Goal: Information Seeking & Learning: Learn about a topic

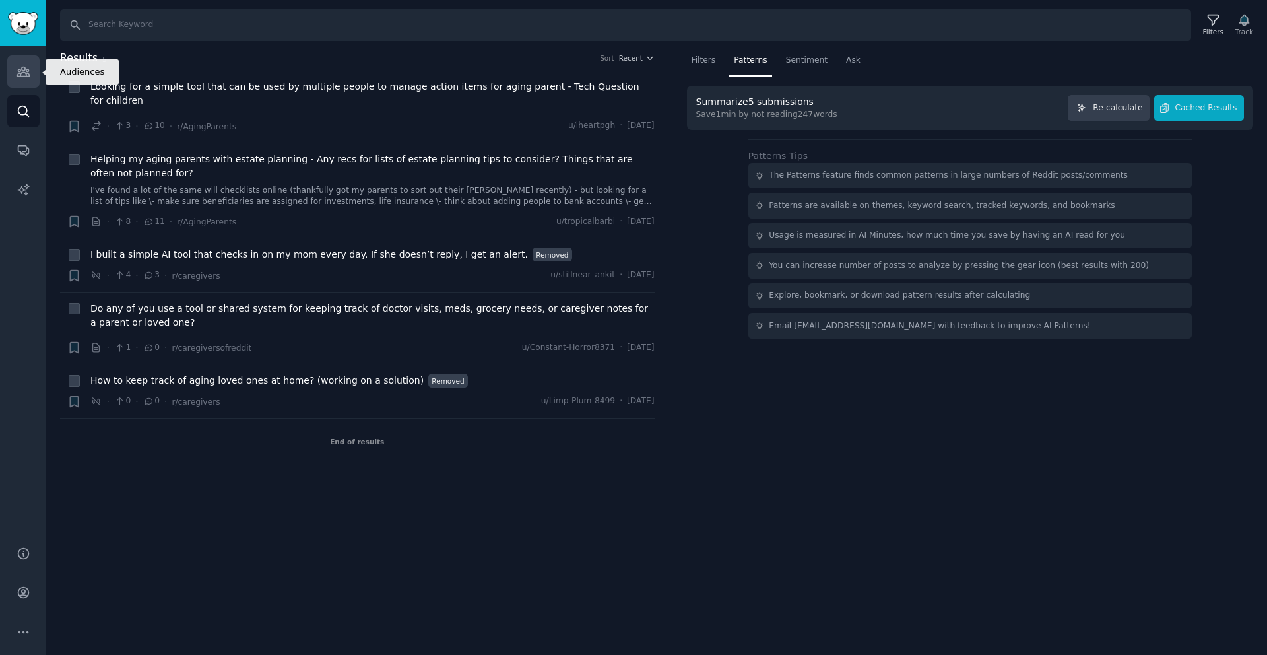
click at [20, 79] on link "Audiences" at bounding box center [23, 71] width 32 height 32
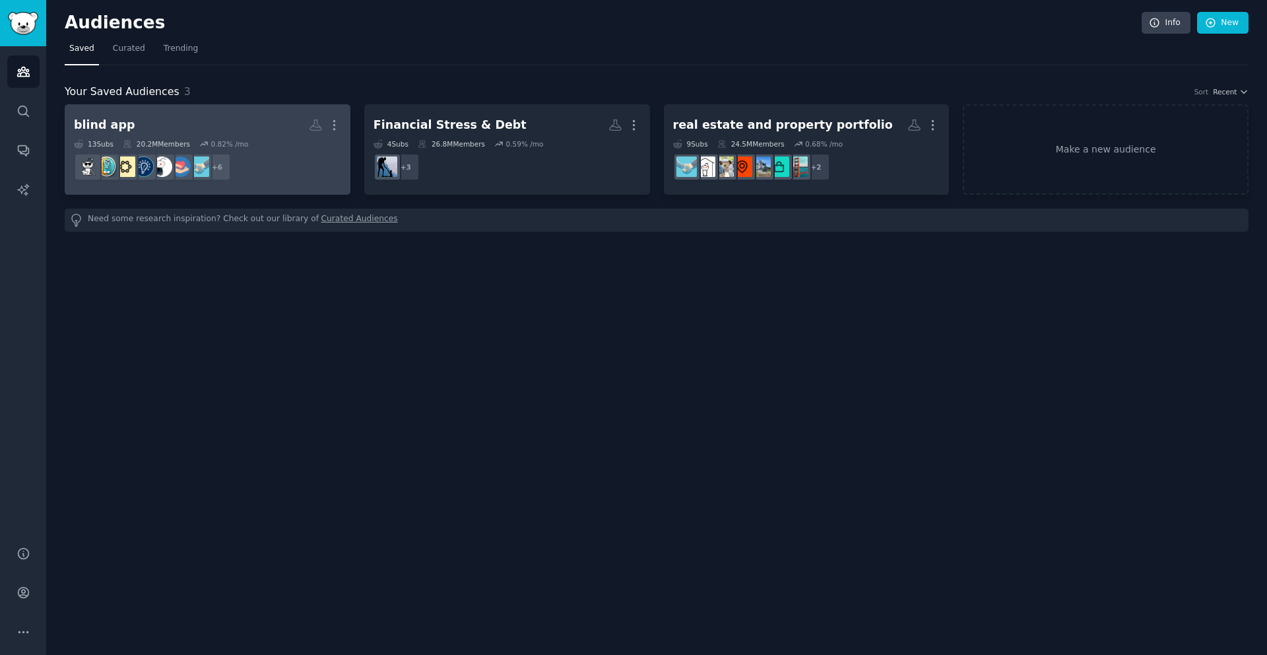
click at [306, 170] on dd "r/Entrepreneurship + 6" at bounding box center [207, 167] width 267 height 37
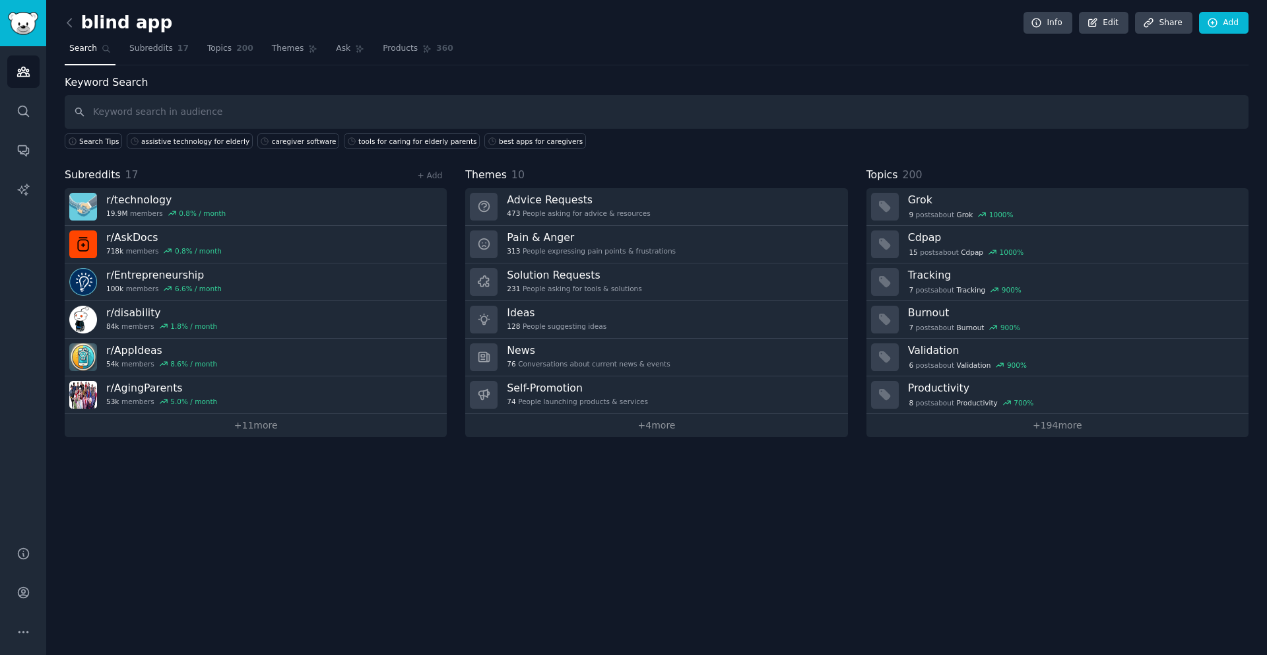
click at [401, 107] on input "text" at bounding box center [657, 112] width 1184 height 34
type input "be my eye"
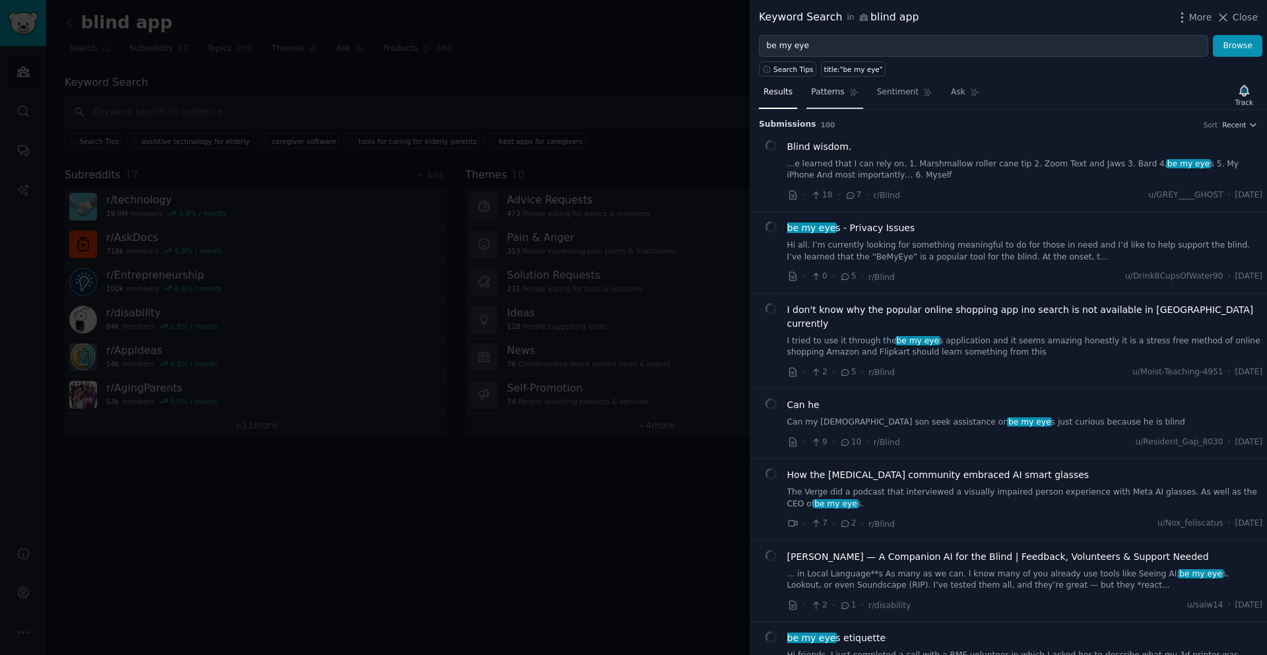
click at [829, 98] on span "Patterns" at bounding box center [827, 92] width 33 height 12
click at [826, 93] on span "Patterns" at bounding box center [827, 92] width 33 height 12
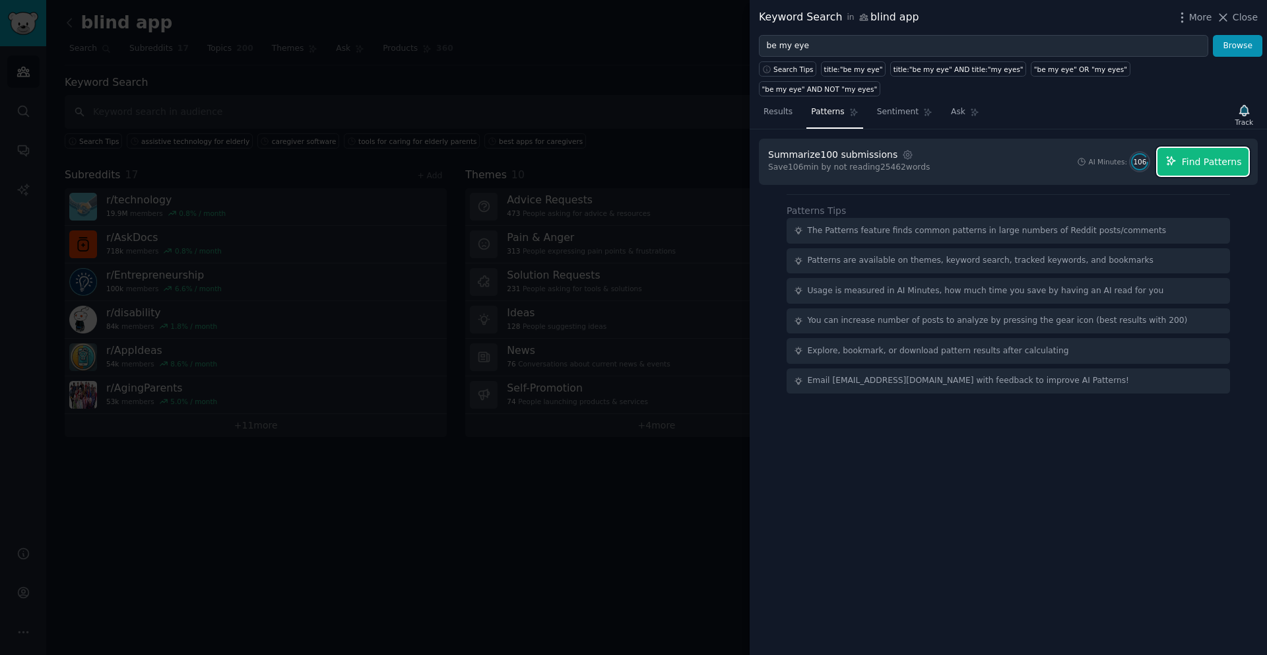
click at [1189, 155] on span "Find Patterns" at bounding box center [1212, 162] width 60 height 14
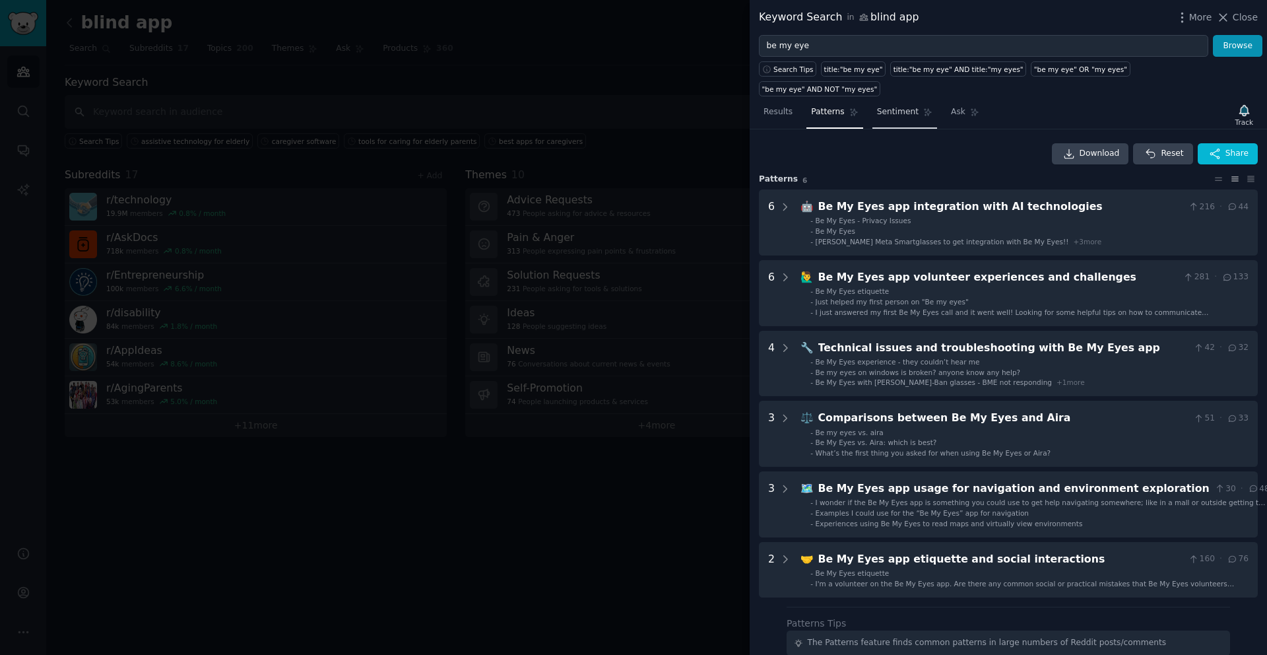
click at [894, 106] on span "Sentiment" at bounding box center [898, 112] width 42 height 12
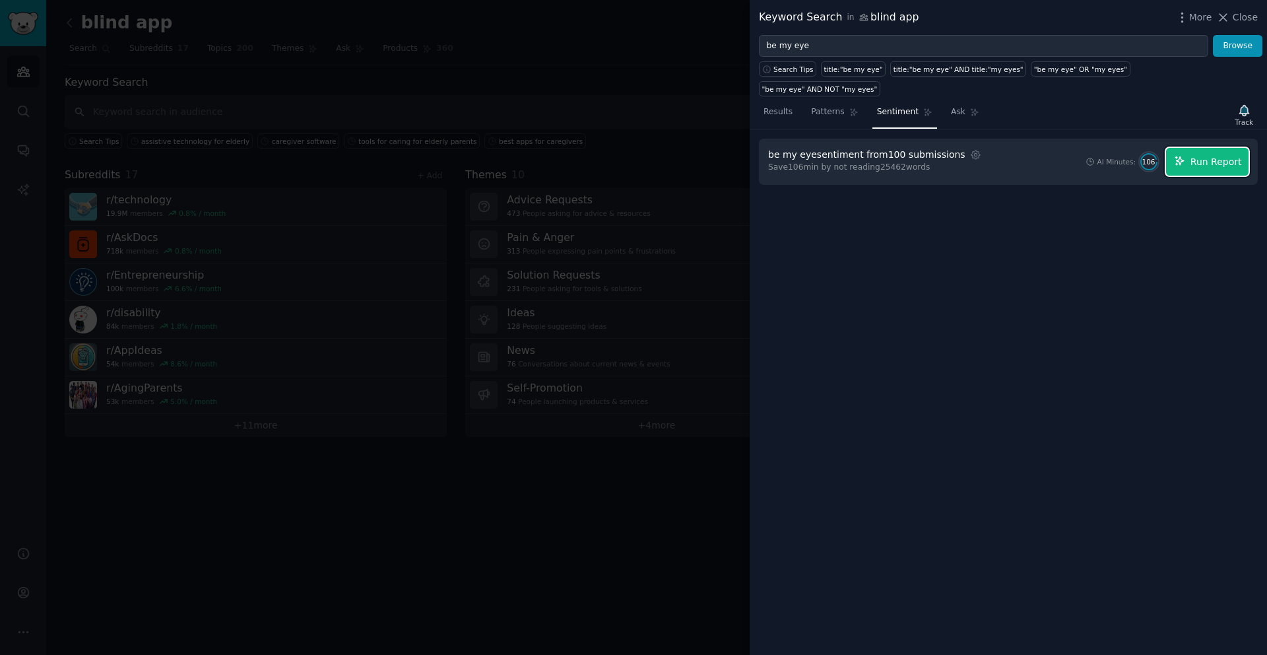
click at [1199, 155] on span "Run Report" at bounding box center [1216, 162] width 51 height 14
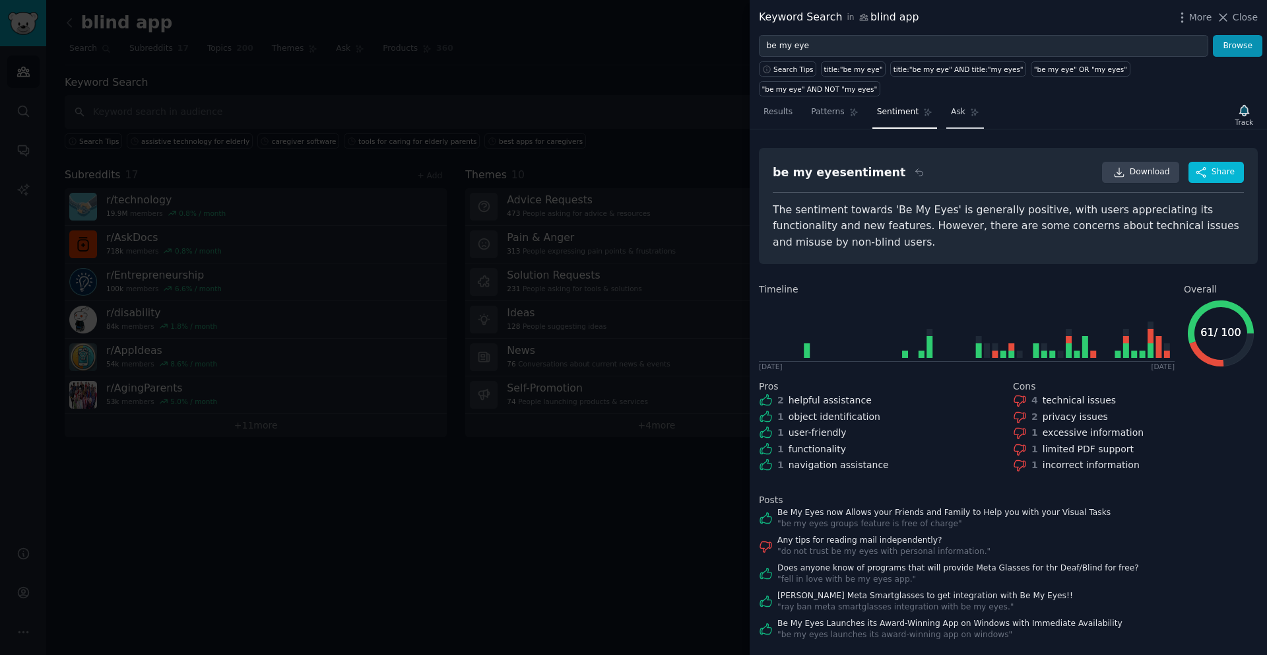
click at [952, 106] on span "Ask" at bounding box center [958, 112] width 15 height 12
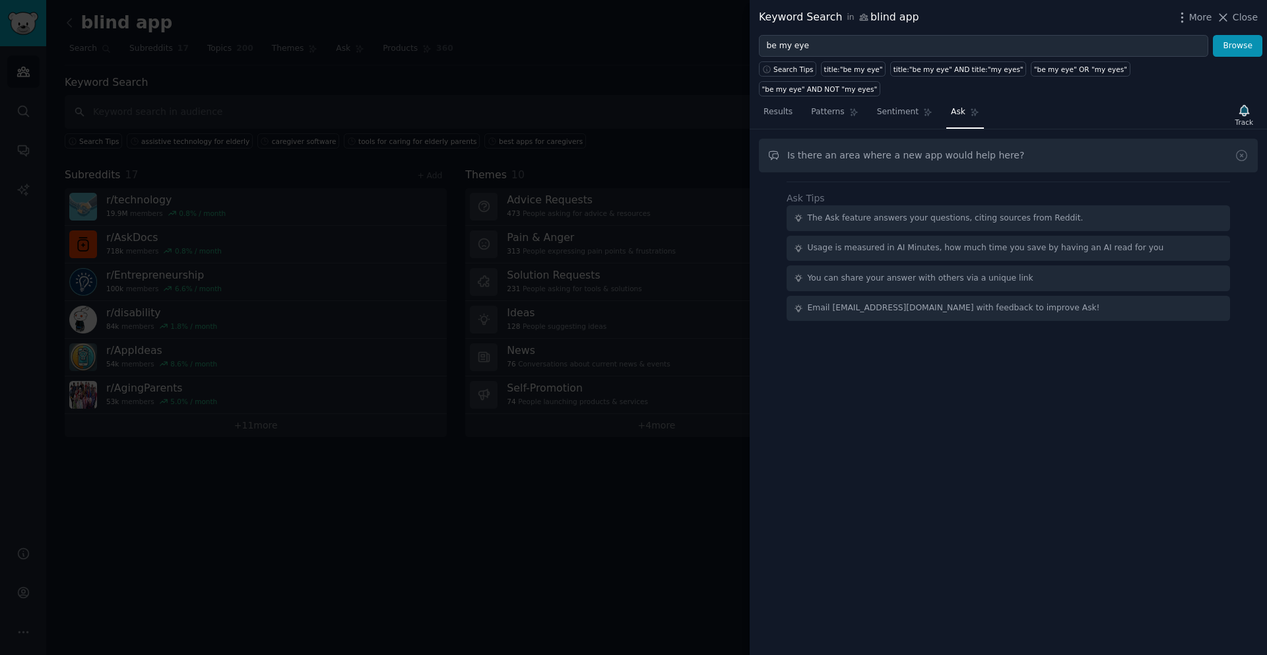
type input "Is there an area where a new app would help here?"
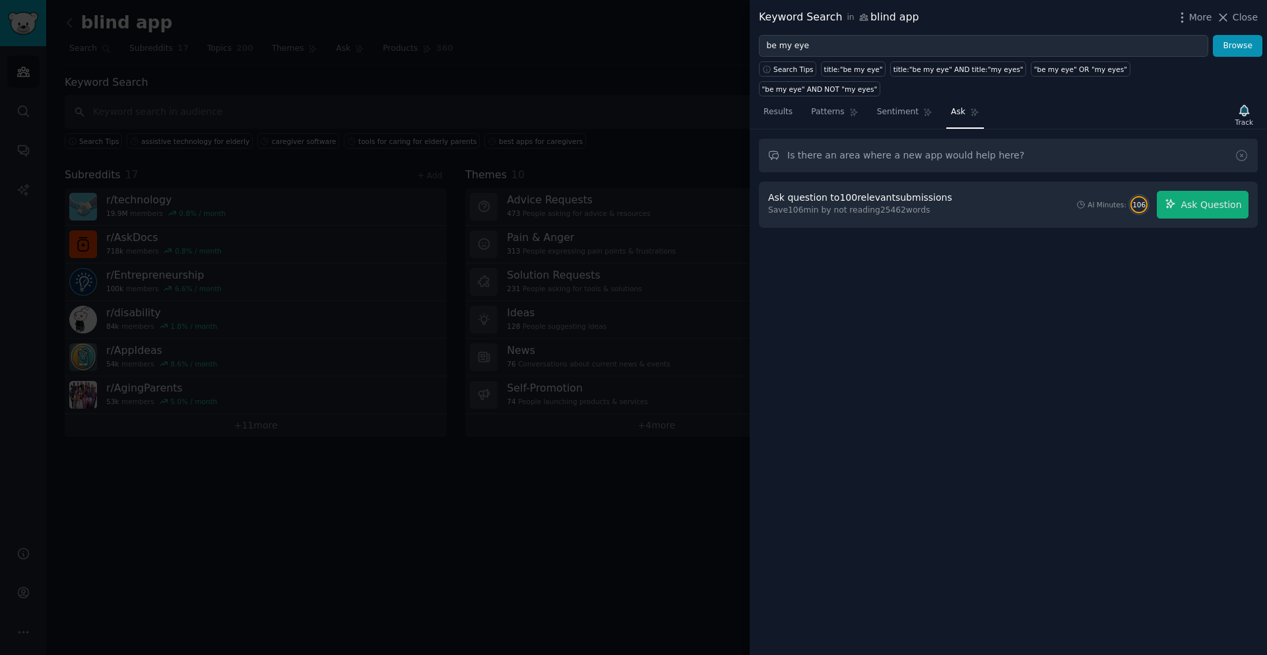
click at [1022, 139] on input "Is there an area where a new app would help here?" at bounding box center [1008, 156] width 499 height 34
click at [893, 106] on span "Sentiment" at bounding box center [898, 112] width 42 height 12
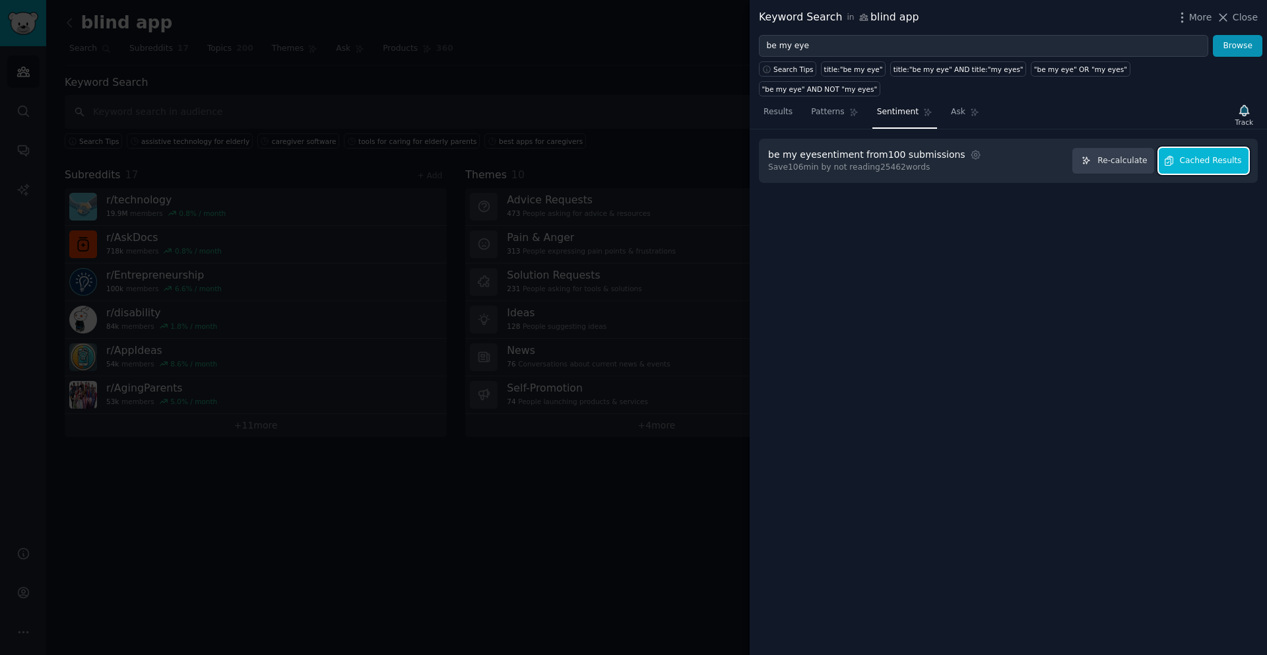
click at [1224, 155] on span "Cached Results" at bounding box center [1211, 161] width 62 height 12
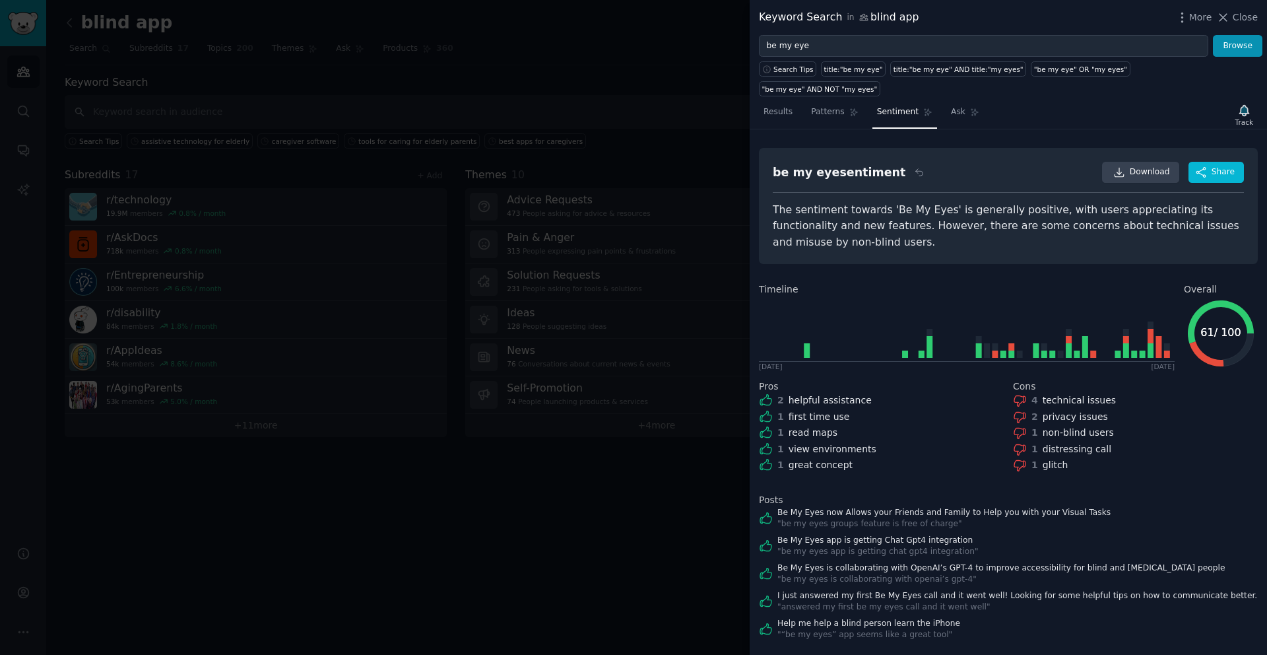
click at [624, 39] on div at bounding box center [633, 327] width 1267 height 655
